Goal: Task Accomplishment & Management: Use online tool/utility

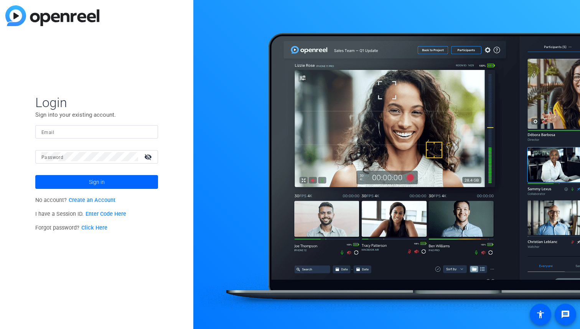
click at [107, 133] on input "Email" at bounding box center [96, 131] width 111 height 9
paste input "[EMAIL_ADDRESS][DOMAIN_NAME]"
type input "[EMAIL_ADDRESS][DOMAIN_NAME]"
click at [60, 162] on div at bounding box center [89, 156] width 97 height 13
click at [106, 180] on span at bounding box center [96, 182] width 123 height 18
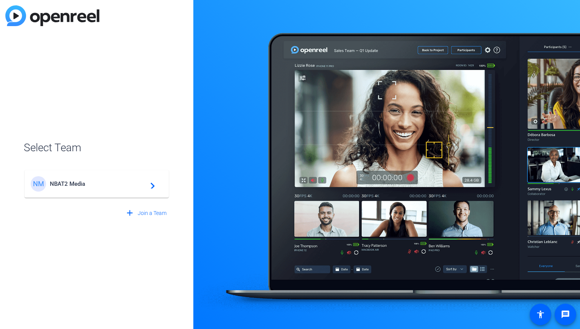
click at [105, 185] on span "NBAT2 Media" at bounding box center [98, 183] width 96 height 7
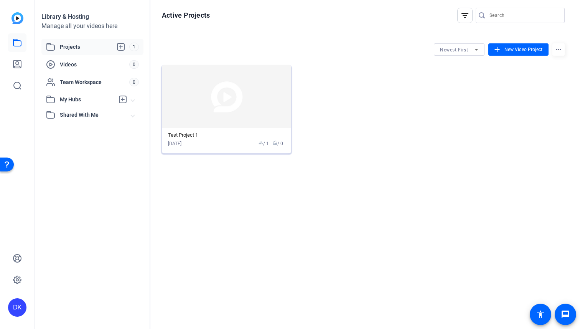
click at [235, 114] on img at bounding box center [226, 96] width 129 height 63
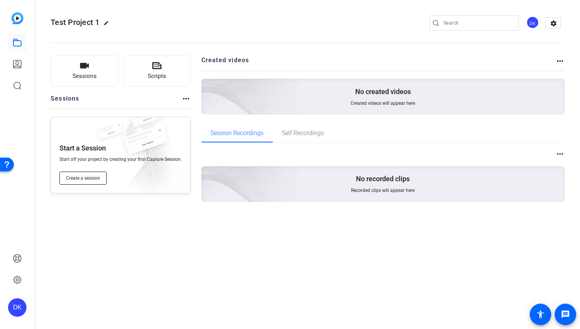
click at [94, 181] on button "Create a session" at bounding box center [82, 178] width 47 height 13
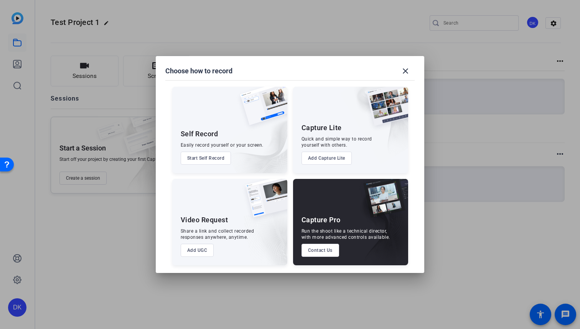
click at [199, 252] on button "Add UGC" at bounding box center [197, 250] width 33 height 13
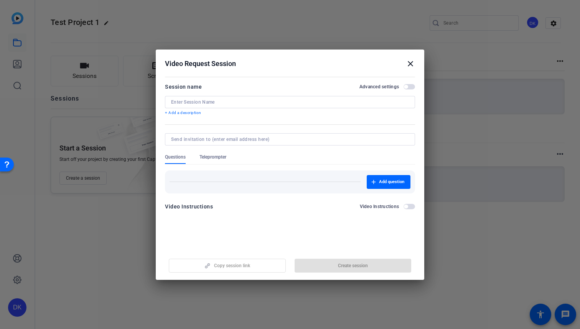
click at [183, 102] on input at bounding box center [290, 102] width 238 height 6
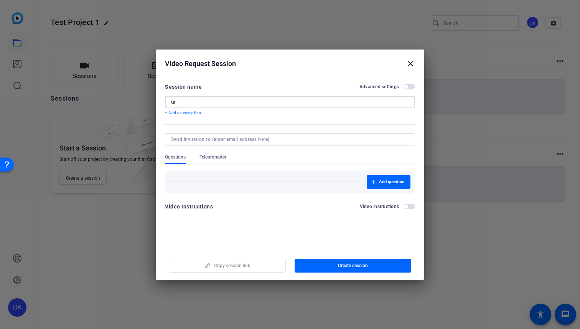
type input "t"
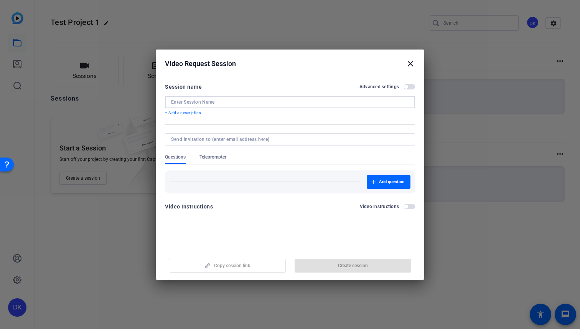
type input "S"
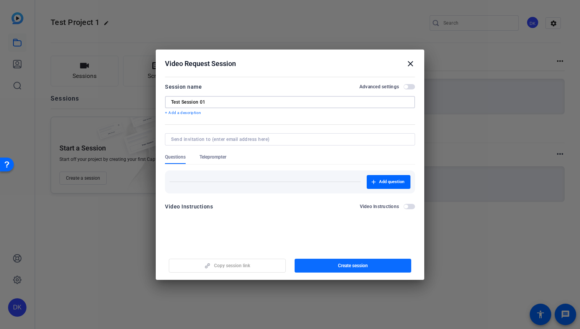
type input "Test Session 01"
click at [336, 259] on span "button" at bounding box center [353, 265] width 117 height 18
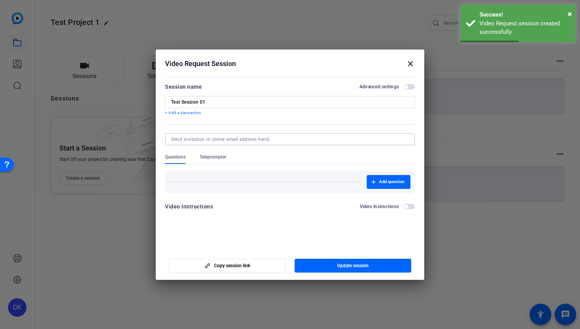
click at [270, 137] on input at bounding box center [288, 139] width 235 height 6
click at [235, 266] on span "Copy session link" at bounding box center [232, 265] width 36 height 6
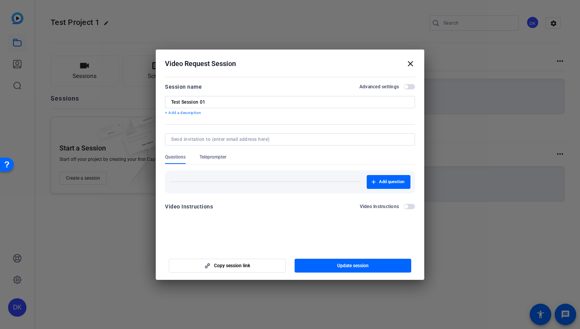
click at [404, 67] on div "Video Request Session close" at bounding box center [290, 63] width 250 height 9
click at [409, 66] on mat-icon "close" at bounding box center [410, 63] width 9 height 9
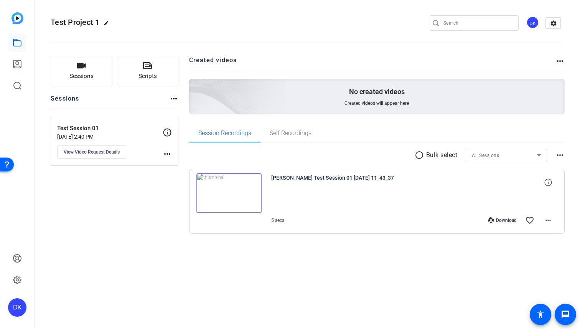
click at [402, 201] on div at bounding box center [414, 200] width 287 height 19
click at [547, 181] on icon at bounding box center [547, 181] width 7 height 7
drag, startPoint x: 477, startPoint y: 181, endPoint x: 535, endPoint y: 185, distance: 58.9
click at [535, 185] on div "1080P 5 secs 4mb 30fps close" at bounding box center [516, 182] width 82 height 18
click at [427, 259] on div "Sessions Scripts Sessions more_horiz Test Session 01 Aug 13, 2025 @ 2:40 PM Vie…" at bounding box center [305, 157] width 541 height 222
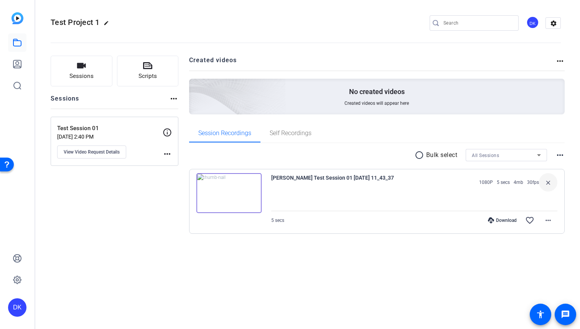
click at [165, 151] on mat-icon "more_horiz" at bounding box center [167, 153] width 9 height 9
click at [165, 151] on div at bounding box center [290, 164] width 580 height 329
click at [91, 71] on button "Sessions" at bounding box center [82, 71] width 62 height 31
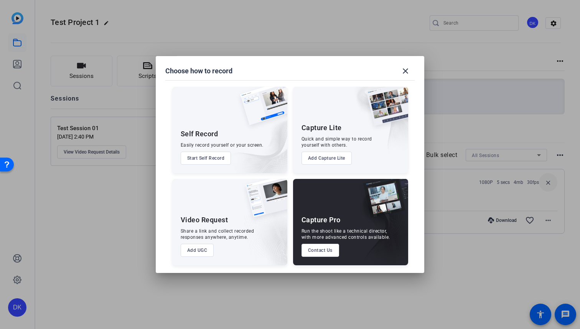
click at [198, 252] on button "Add UGC" at bounding box center [197, 250] width 33 height 13
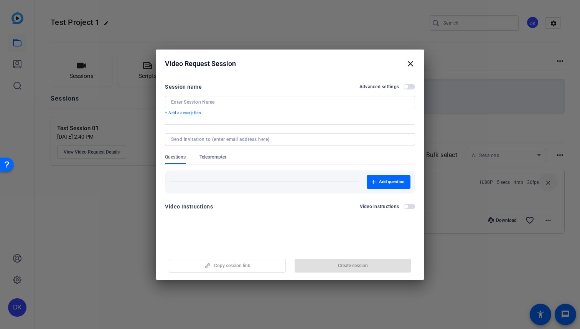
click at [412, 87] on span "button" at bounding box center [410, 86] width 12 height 5
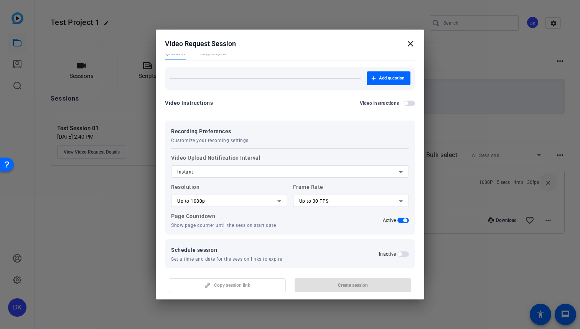
scroll to position [92, 0]
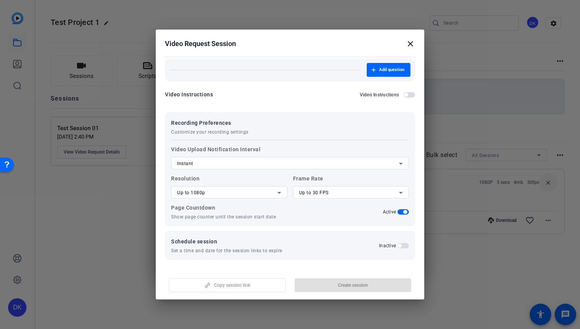
click at [280, 195] on icon at bounding box center [279, 192] width 9 height 9
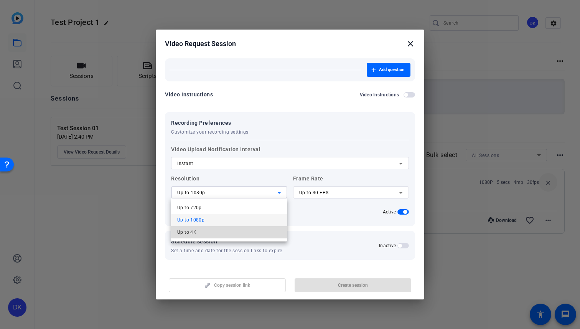
click at [236, 232] on mat-option "Up to 4K" at bounding box center [229, 232] width 116 height 12
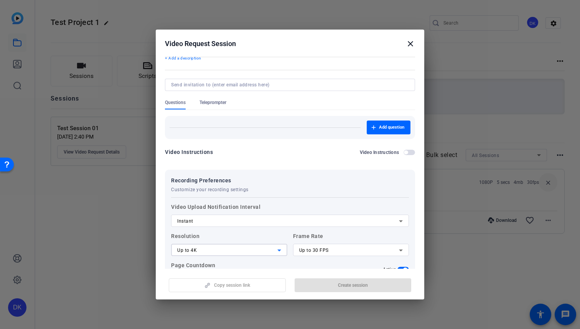
scroll to position [0, 0]
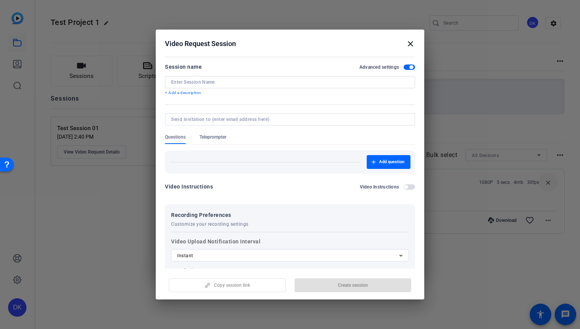
click at [246, 79] on input at bounding box center [290, 82] width 238 height 6
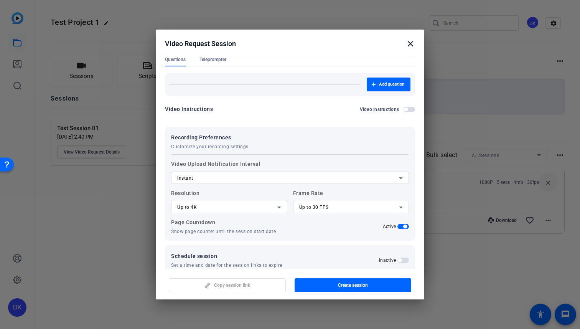
scroll to position [92, 0]
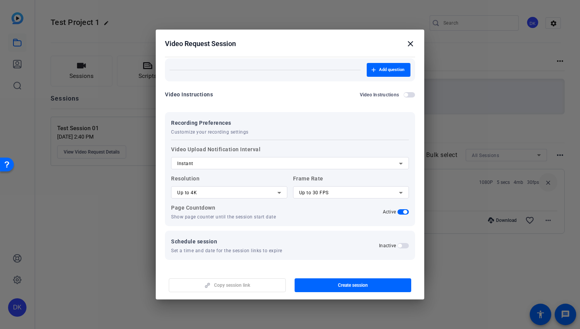
type input "Test Session 02"
click at [238, 287] on div "Copy session link Create session" at bounding box center [290, 282] width 250 height 20
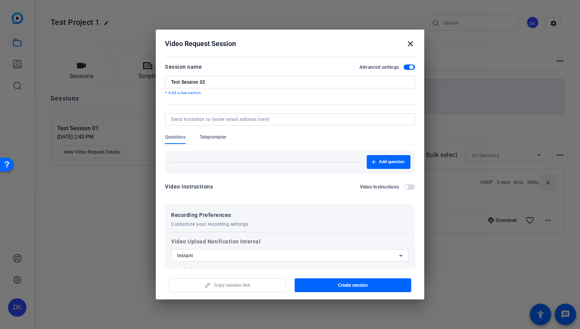
click at [265, 183] on div "Video Instructions Video Instructions" at bounding box center [290, 186] width 250 height 9
click at [257, 124] on div at bounding box center [290, 119] width 238 height 12
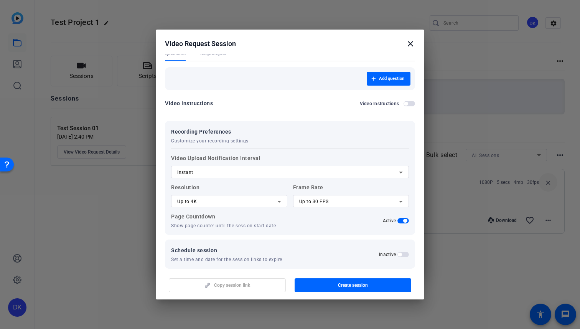
scroll to position [92, 0]
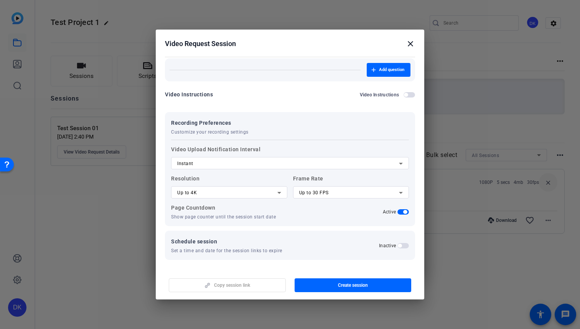
click at [249, 285] on div "Copy session link Create session" at bounding box center [290, 282] width 250 height 20
click at [320, 282] on span "button" at bounding box center [353, 285] width 117 height 18
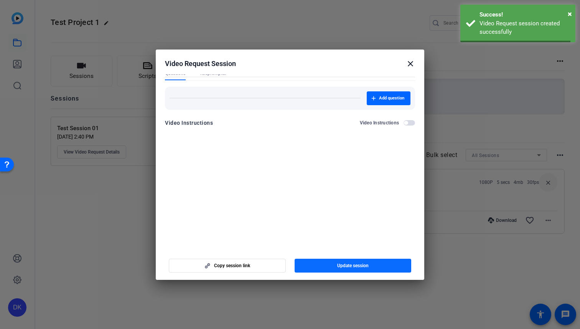
scroll to position [0, 0]
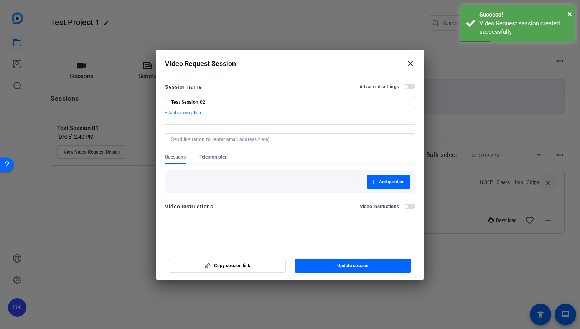
click at [411, 85] on span "button" at bounding box center [410, 86] width 12 height 5
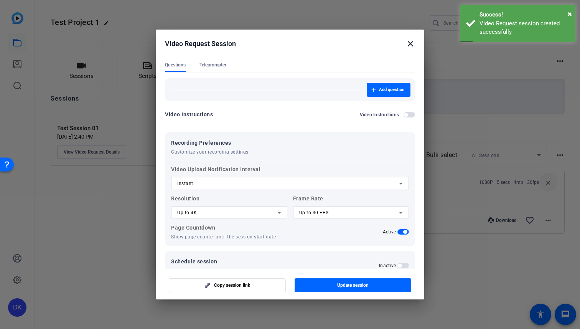
scroll to position [84, 0]
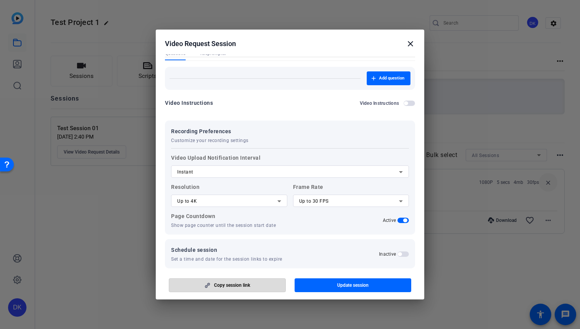
click at [246, 284] on span "Copy session link" at bounding box center [232, 285] width 36 height 6
click at [410, 45] on mat-icon "close" at bounding box center [410, 43] width 9 height 9
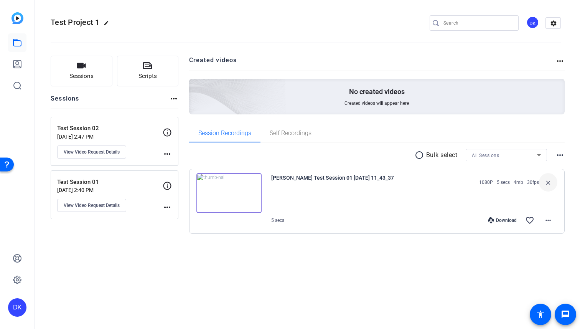
click at [128, 134] on p "Aug 13, 2025 @ 2:47 PM" at bounding box center [110, 137] width 106 height 6
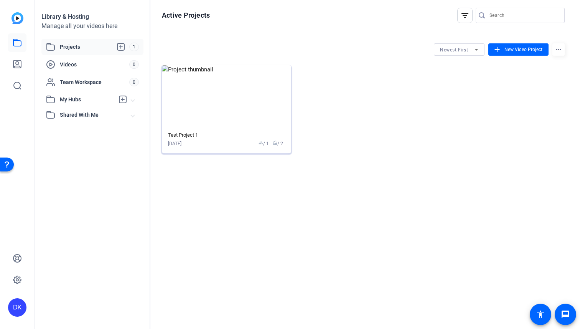
click at [239, 97] on img at bounding box center [226, 96] width 129 height 63
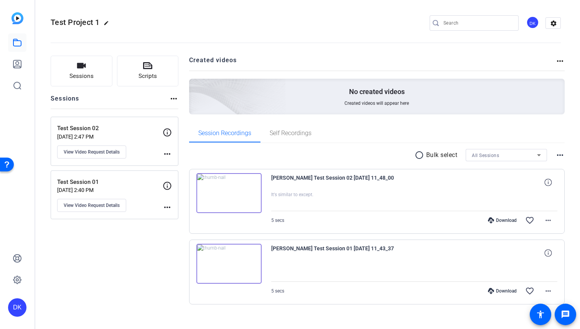
scroll to position [10, 0]
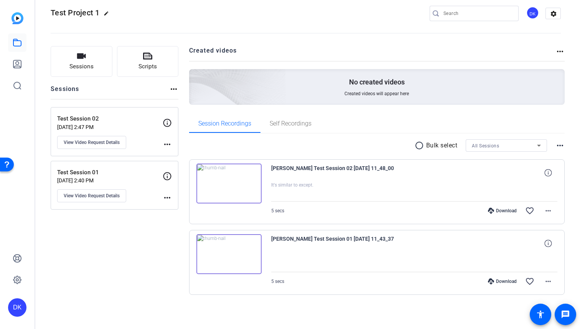
click at [81, 42] on openreel-divider-bar at bounding box center [306, 30] width 510 height 23
click at [82, 65] on span "Sessions" at bounding box center [81, 66] width 24 height 9
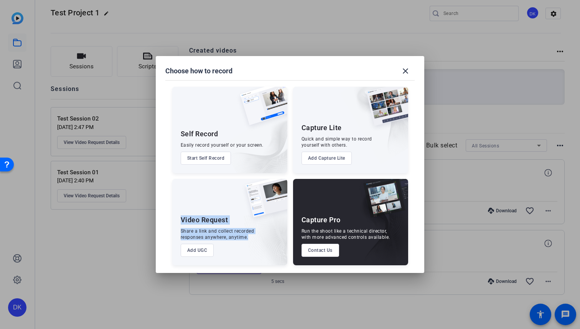
drag, startPoint x: 181, startPoint y: 220, endPoint x: 245, endPoint y: 223, distance: 63.7
click at [245, 223] on div "Video Request Share a link and collect recorded responses anywhere, anytime. Ad…" at bounding box center [229, 222] width 115 height 86
click at [244, 232] on div "Share a link and collect recorded responses anywhere, anytime." at bounding box center [218, 234] width 74 height 12
click at [196, 251] on button "Add UGC" at bounding box center [197, 250] width 33 height 13
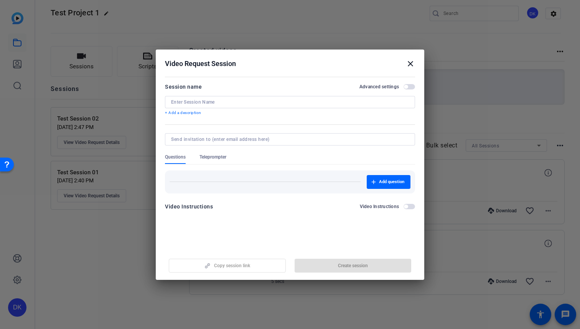
click at [209, 102] on input at bounding box center [290, 102] width 238 height 6
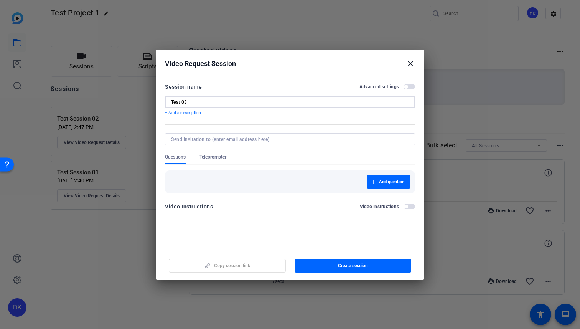
type input "Test 03"
click at [412, 88] on span "button" at bounding box center [410, 86] width 12 height 5
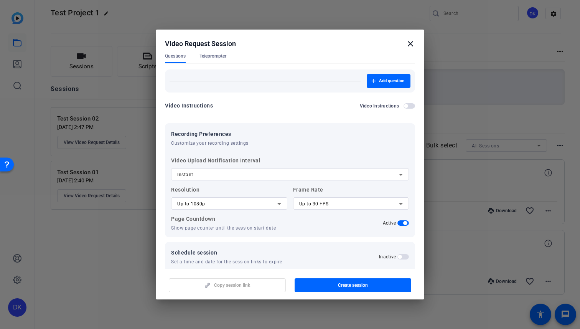
scroll to position [84, 0]
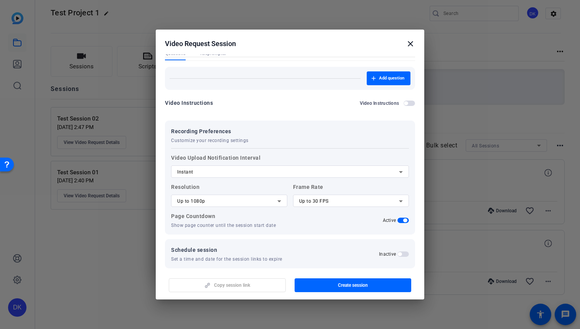
click at [236, 210] on div at bounding box center [229, 211] width 116 height 8
click at [236, 198] on div "Up to 1080p" at bounding box center [227, 200] width 100 height 9
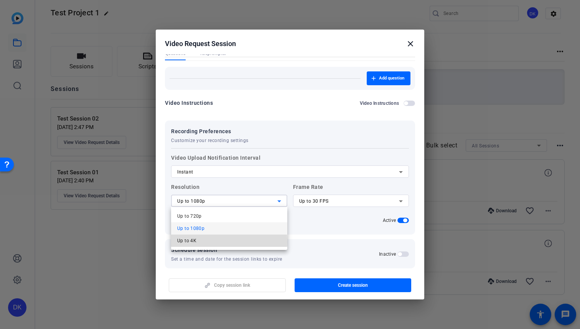
click at [201, 242] on mat-option "Up to 4K" at bounding box center [229, 240] width 116 height 12
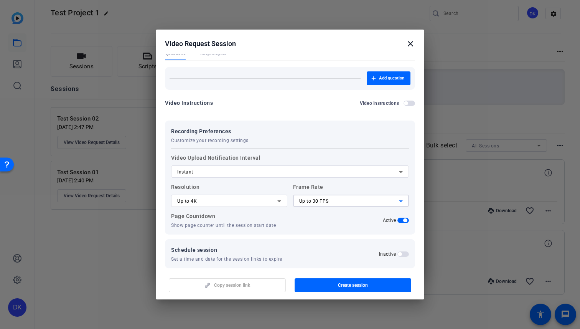
click at [322, 201] on span "Up to 30 FPS" at bounding box center [314, 200] width 30 height 5
click at [326, 216] on span "Up to 24 FPS" at bounding box center [313, 215] width 29 height 9
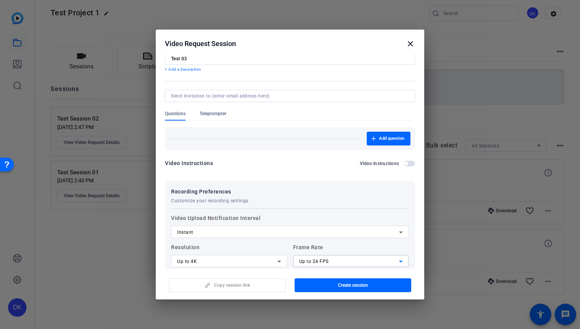
scroll to position [0, 0]
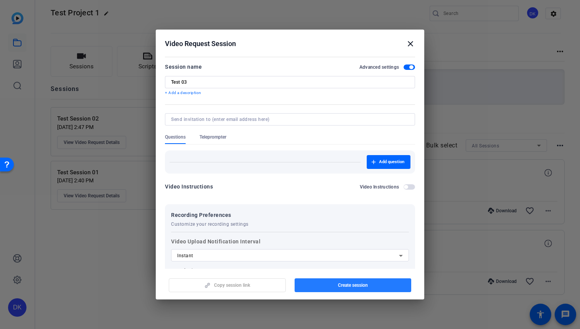
click at [361, 284] on span "Create session" at bounding box center [353, 285] width 30 height 6
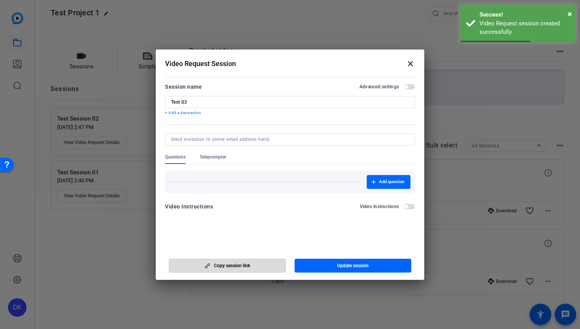
click at [222, 263] on span "Copy session link" at bounding box center [232, 265] width 36 height 6
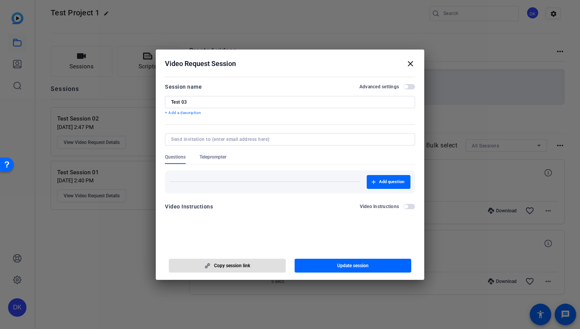
click at [411, 65] on mat-icon "close" at bounding box center [410, 63] width 9 height 9
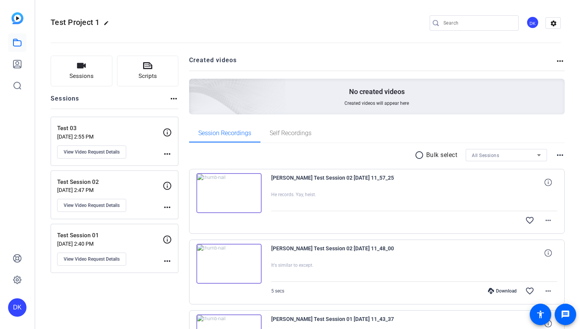
click at [120, 130] on p "Test 03" at bounding box center [110, 128] width 106 height 9
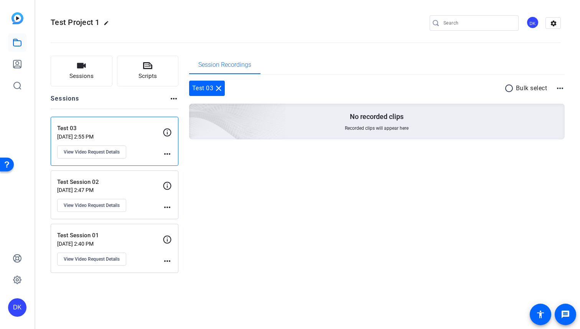
click at [111, 191] on p "[DATE] 2:47 PM" at bounding box center [110, 190] width 106 height 6
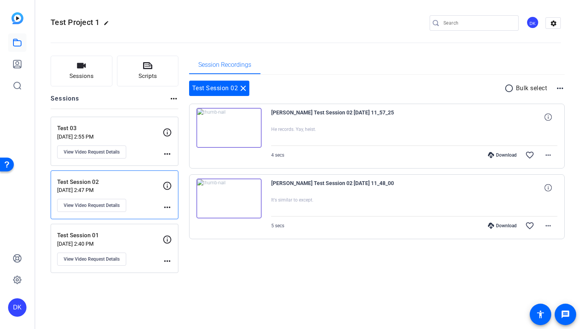
click at [499, 153] on div "Download" at bounding box center [502, 155] width 36 height 6
